Goal: Task Accomplishment & Management: Manage account settings

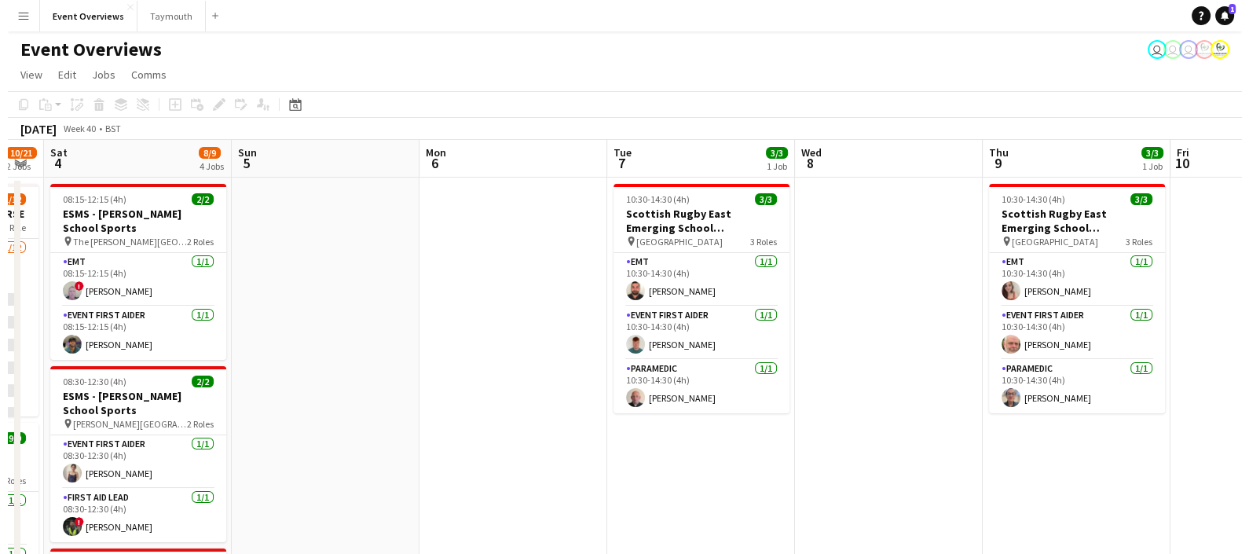
scroll to position [0, 529]
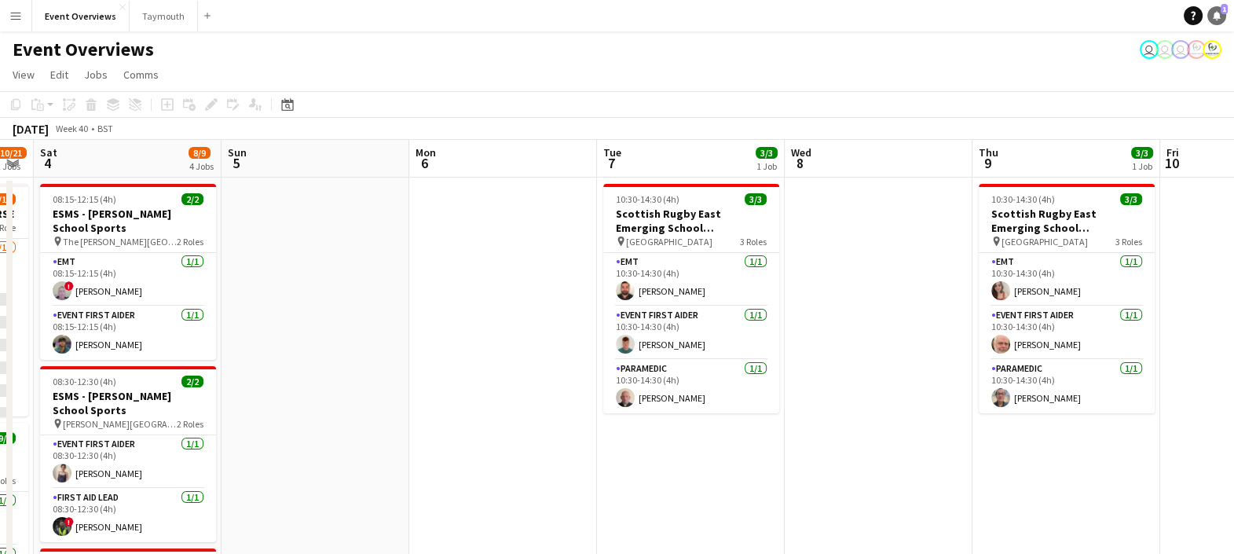
click at [1213, 15] on icon at bounding box center [1217, 15] width 8 height 8
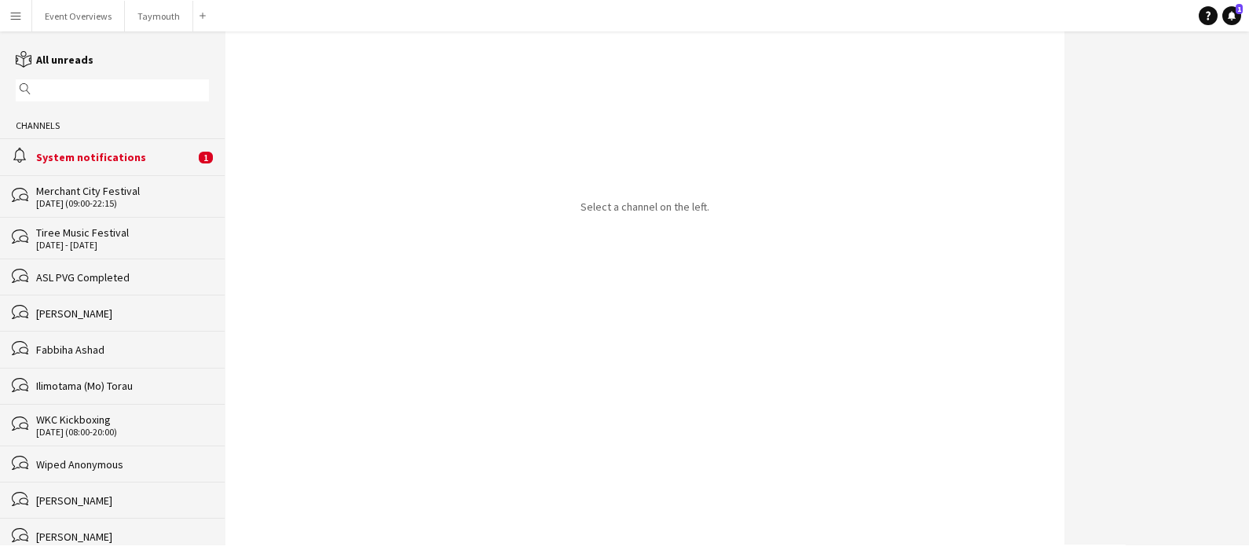
click at [124, 148] on div "alarm System notifications 1" at bounding box center [112, 156] width 225 height 36
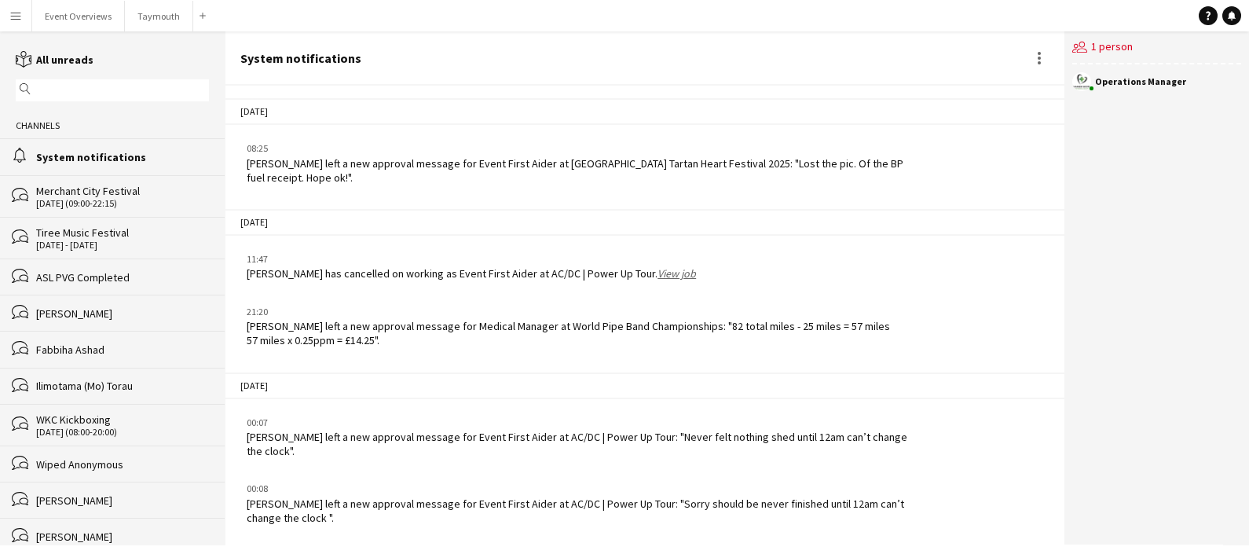
scroll to position [1969, 0]
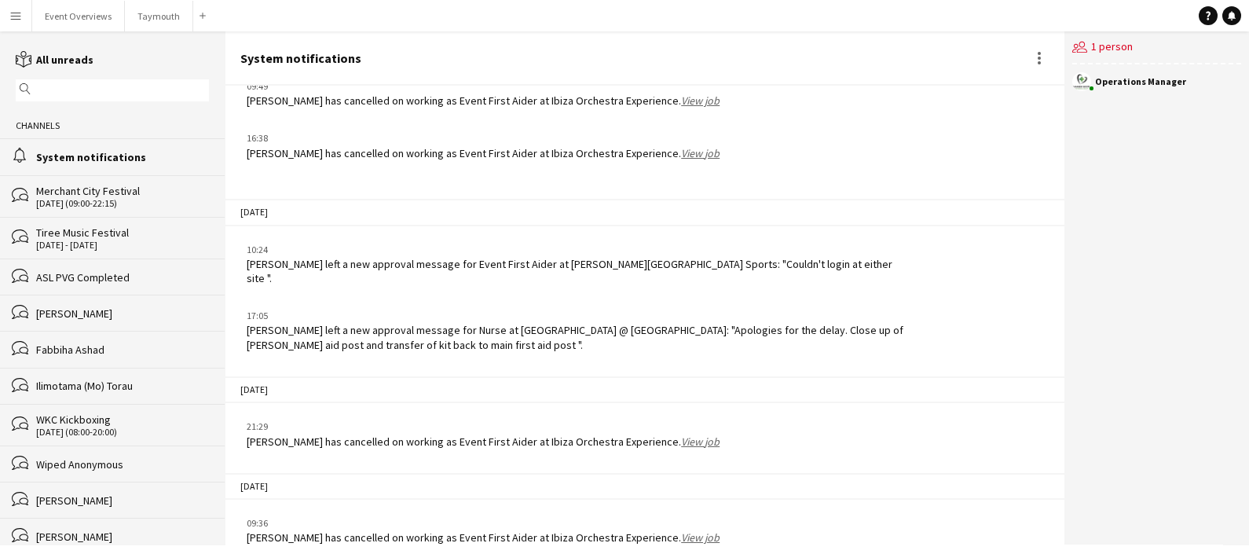
click at [18, 21] on app-icon "Menu" at bounding box center [15, 15] width 13 height 13
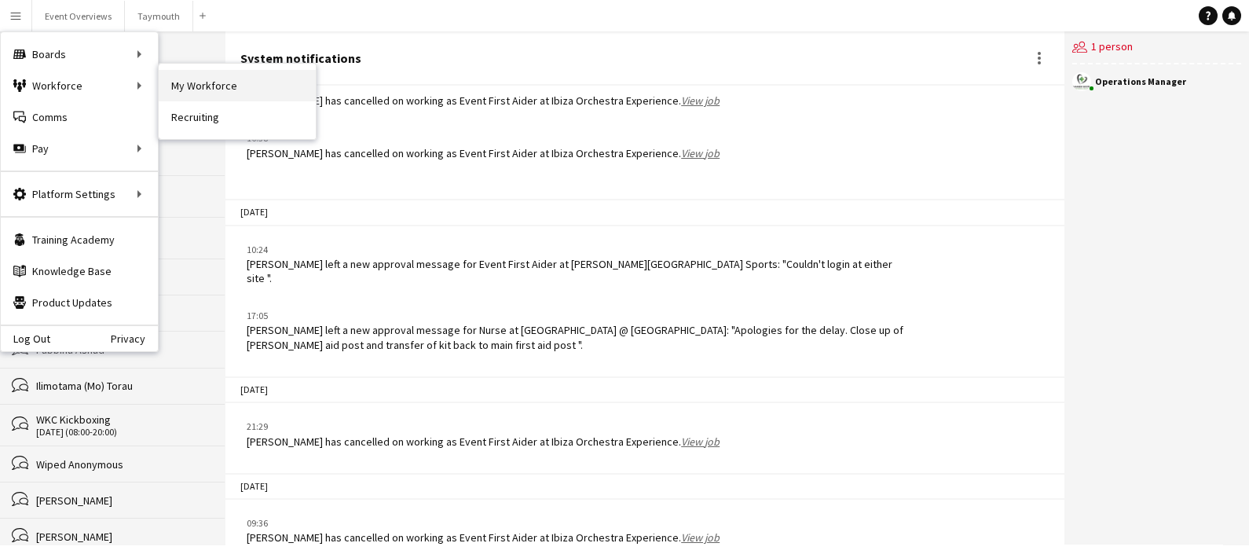
click at [251, 86] on link "My Workforce" at bounding box center [237, 85] width 157 height 31
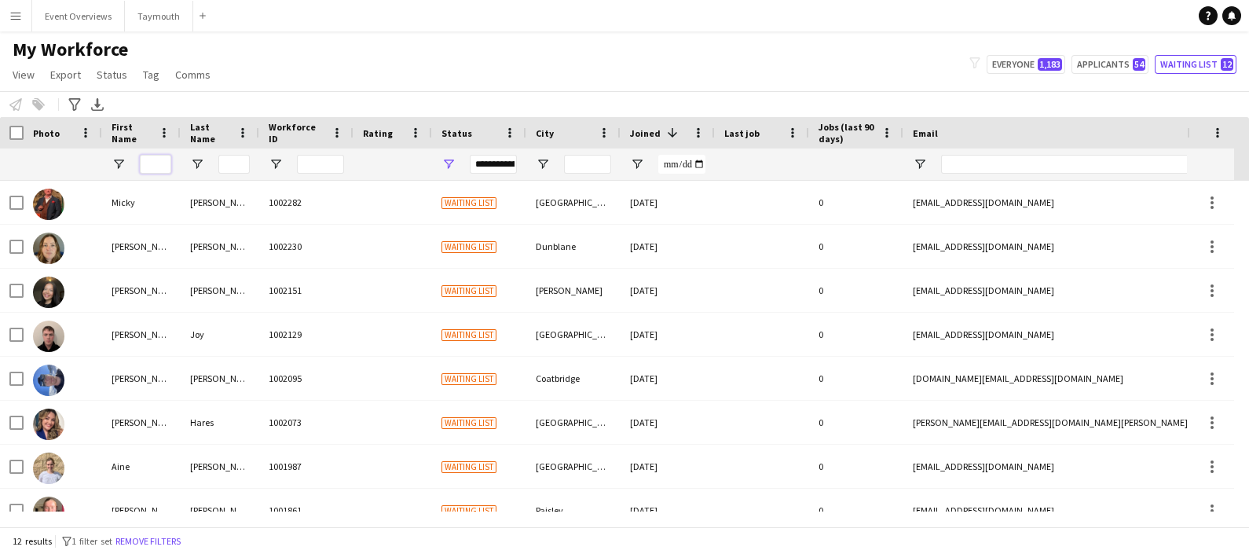
click at [152, 163] on input "First Name Filter Input" at bounding box center [155, 164] width 31 height 19
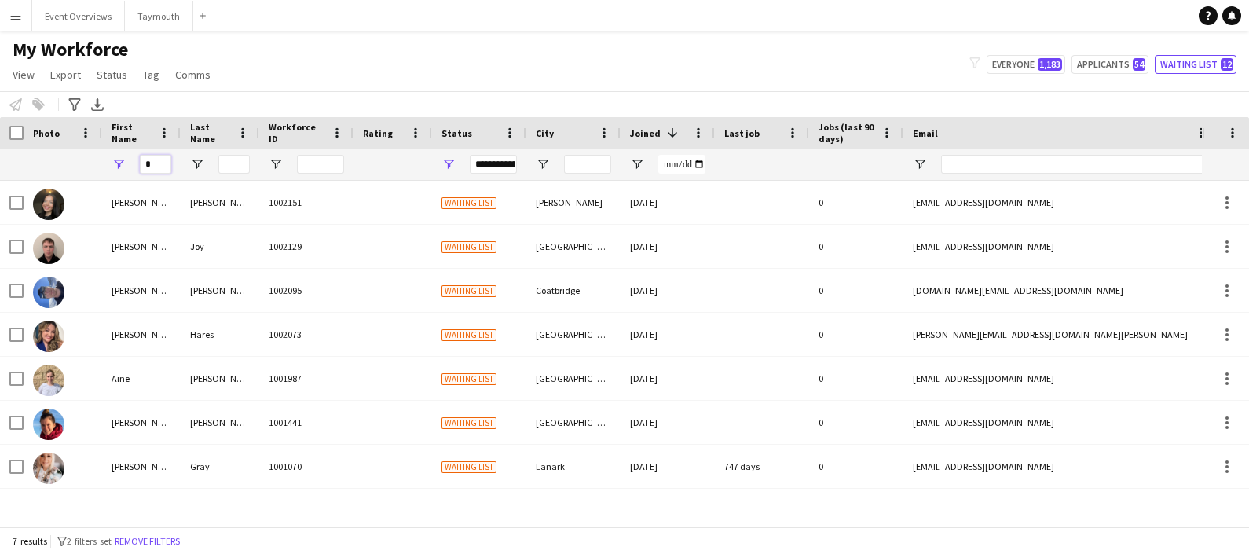
type input "*"
click at [1018, 76] on div "My Workforce View Views Default view Active Staff Applications - First Aider Ap…" at bounding box center [624, 64] width 1249 height 53
click at [1021, 69] on button "Everyone 1,183" at bounding box center [1025, 64] width 79 height 19
type input "**********"
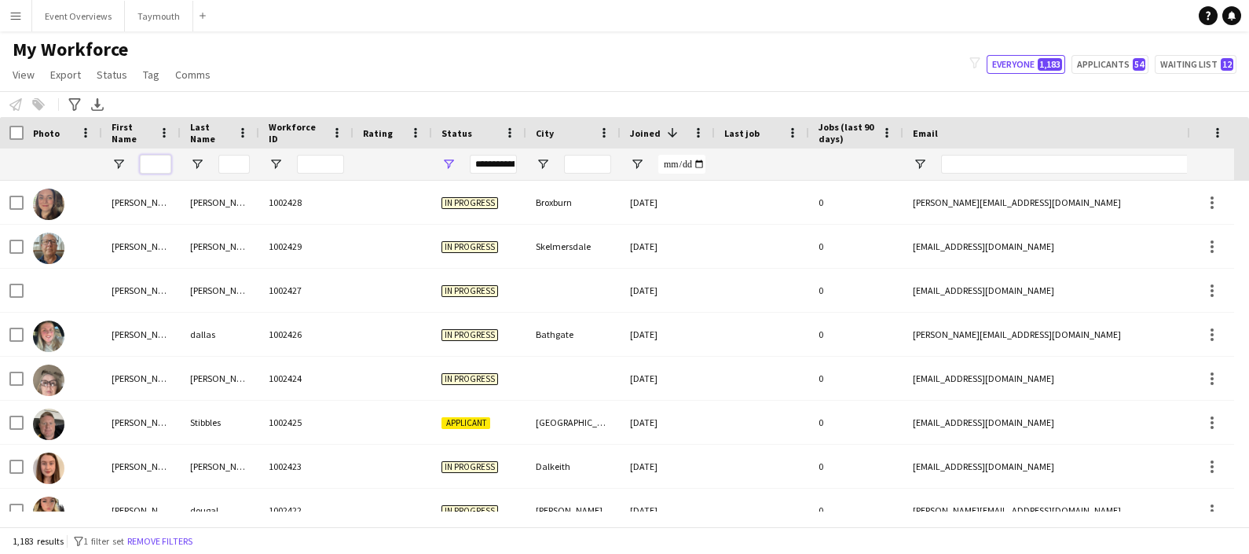
click at [158, 166] on input "First Name Filter Input" at bounding box center [155, 164] width 31 height 19
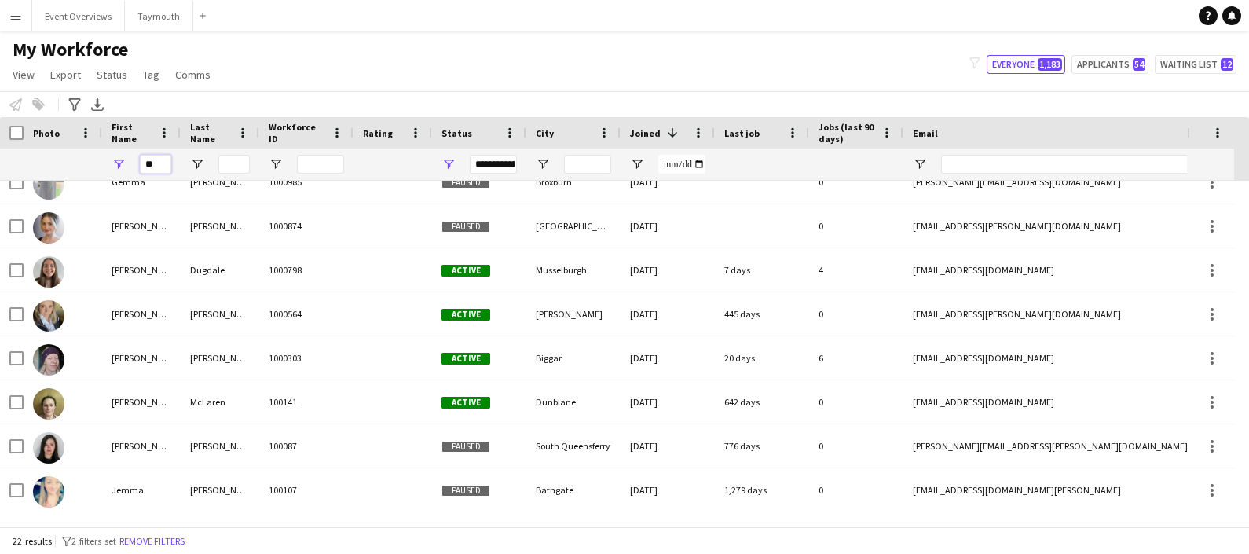
type input "*"
click at [244, 161] on input "Last Name Filter Input" at bounding box center [233, 164] width 31 height 19
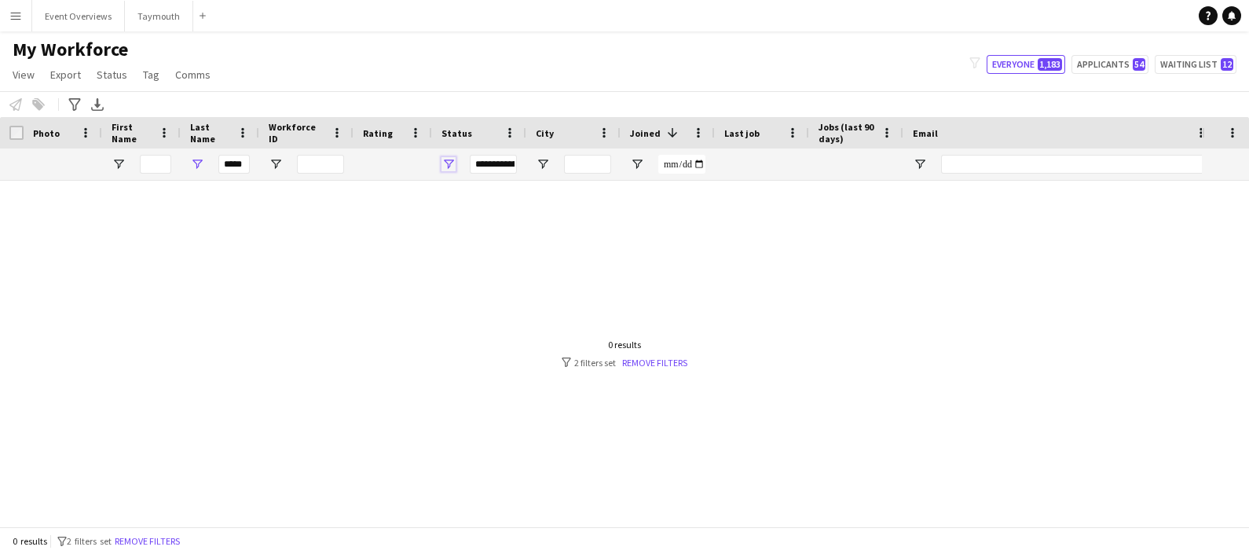
click at [450, 164] on span "Open Filter Menu" at bounding box center [448, 164] width 14 height 14
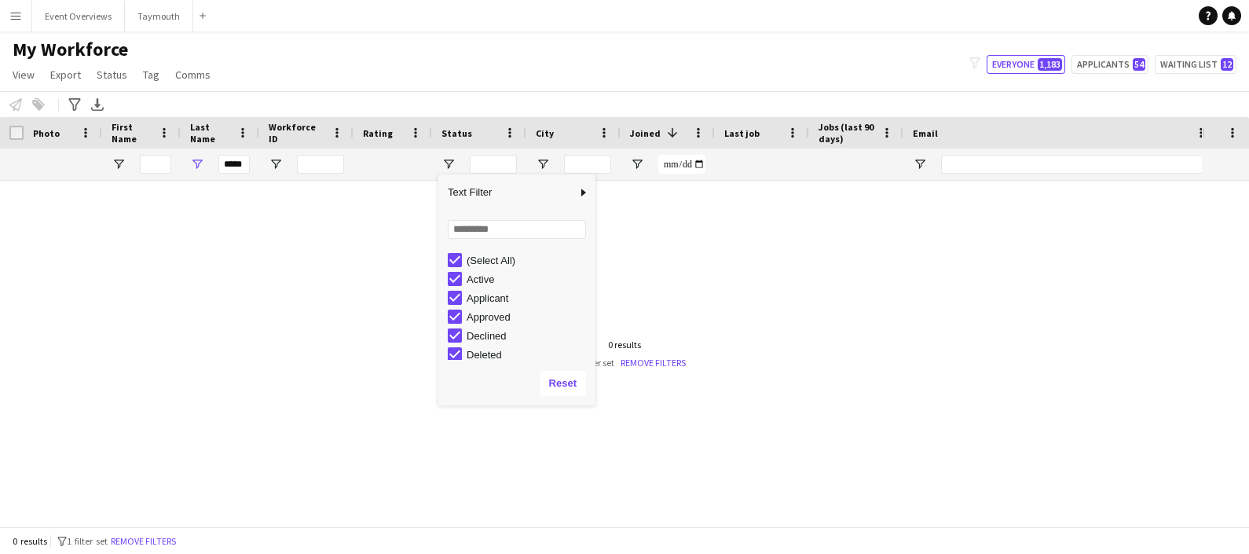
click at [373, 108] on div "Notify workforce Add to tag Select at least one crew to tag him or her. Advance…" at bounding box center [624, 104] width 1249 height 26
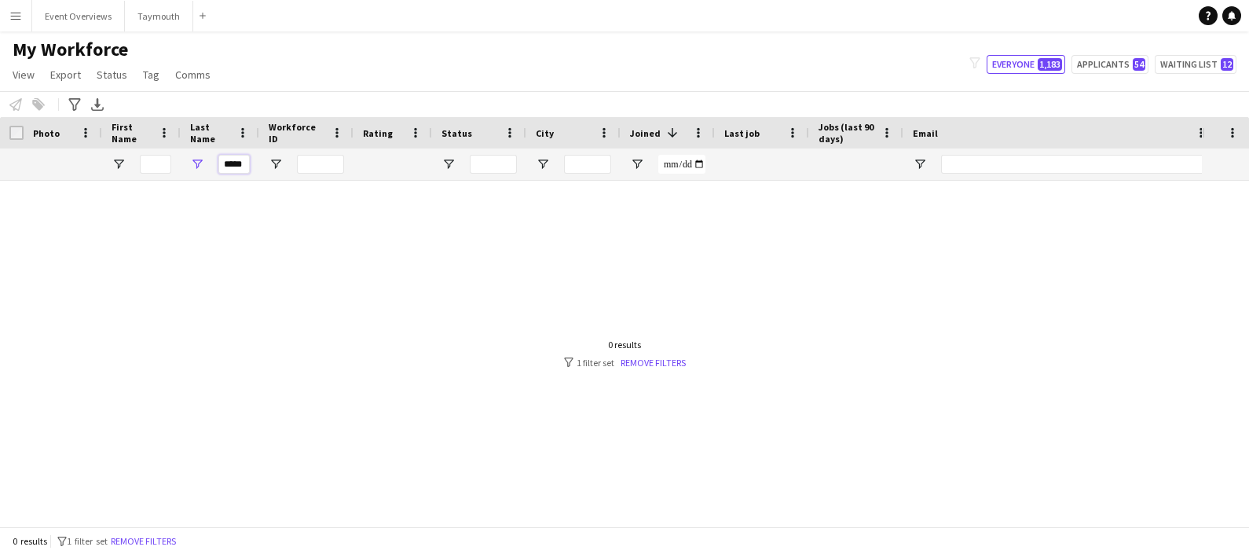
click at [244, 163] on input "*****" at bounding box center [233, 164] width 31 height 19
type input "*"
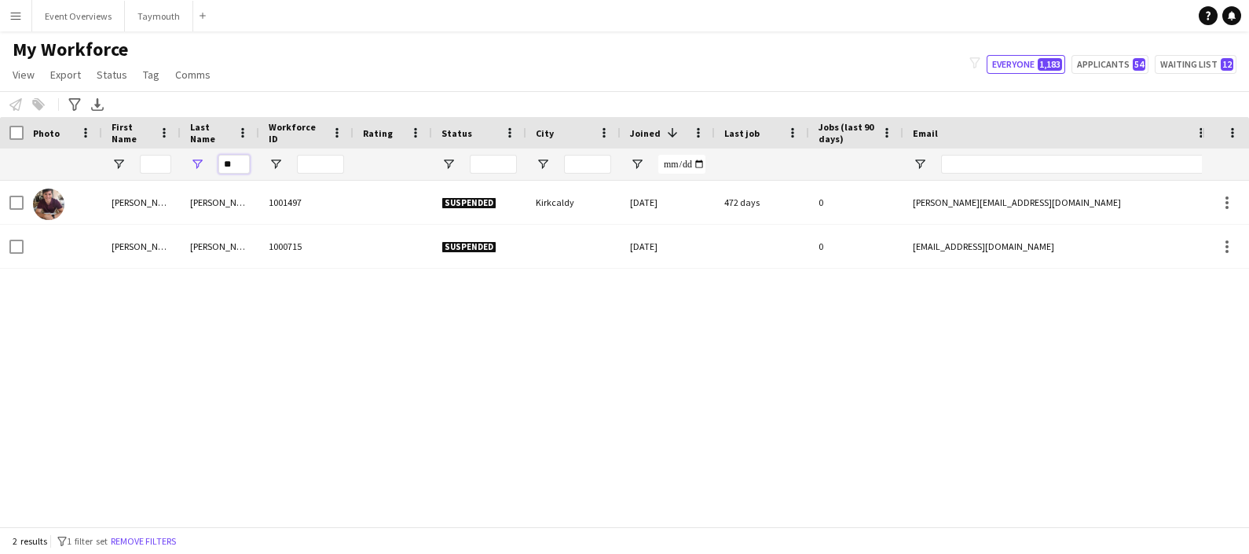
type input "*"
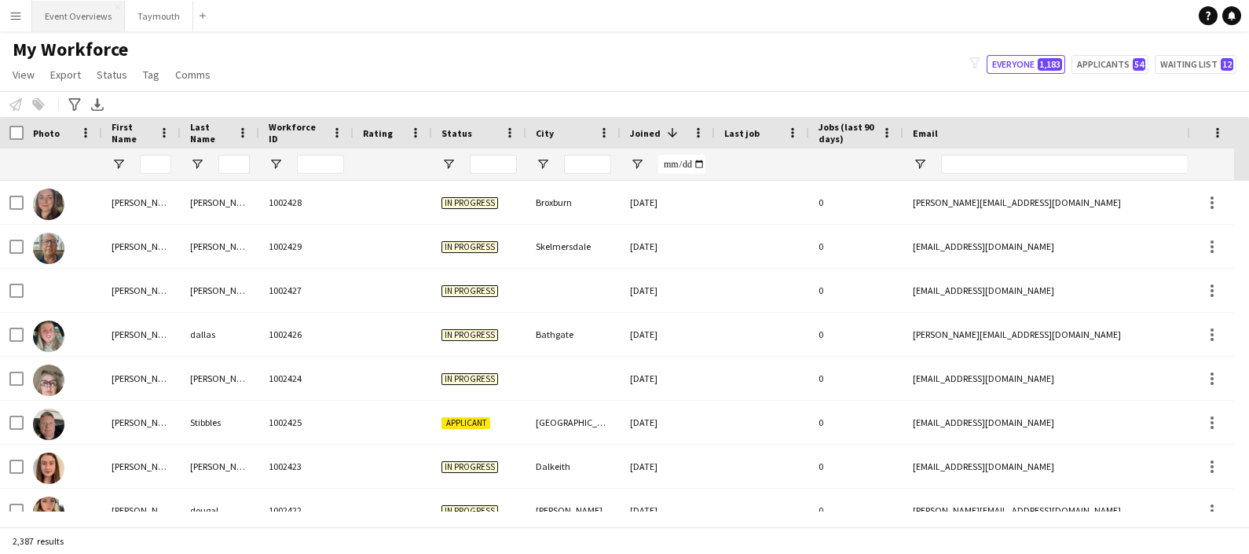
click at [53, 12] on button "Event Overviews Close" at bounding box center [78, 16] width 93 height 31
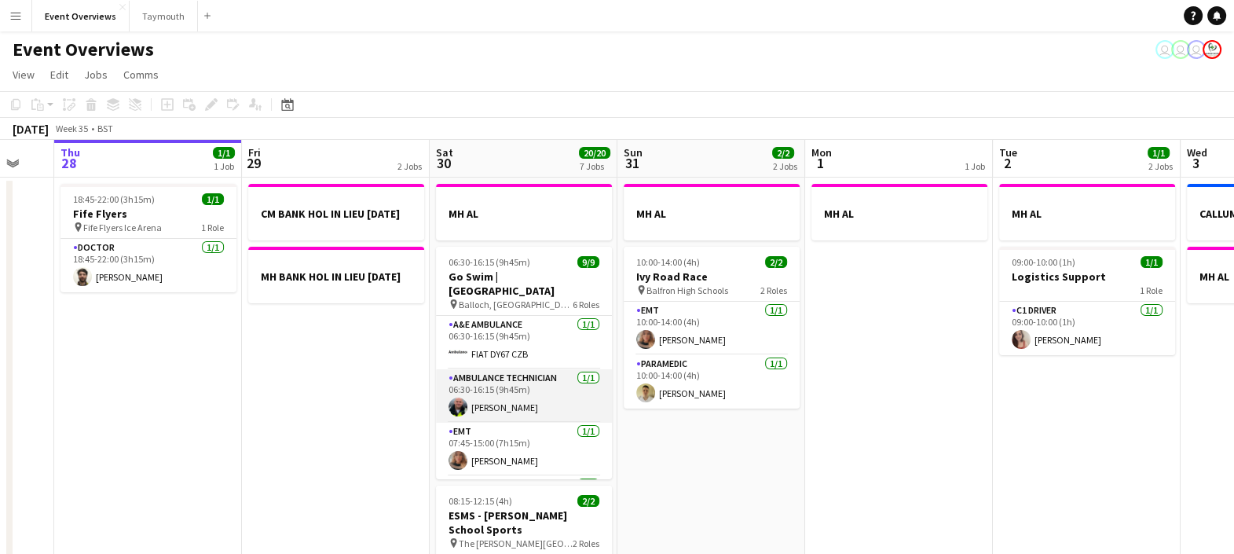
scroll to position [0, 522]
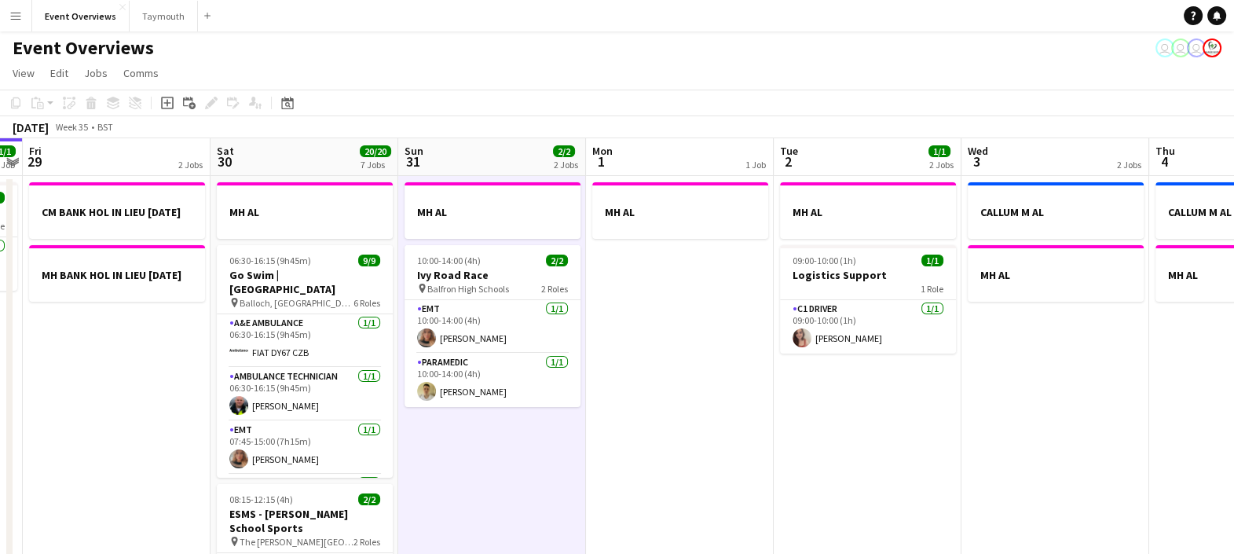
scroll to position [0, 353]
